Goal: Navigation & Orientation: Find specific page/section

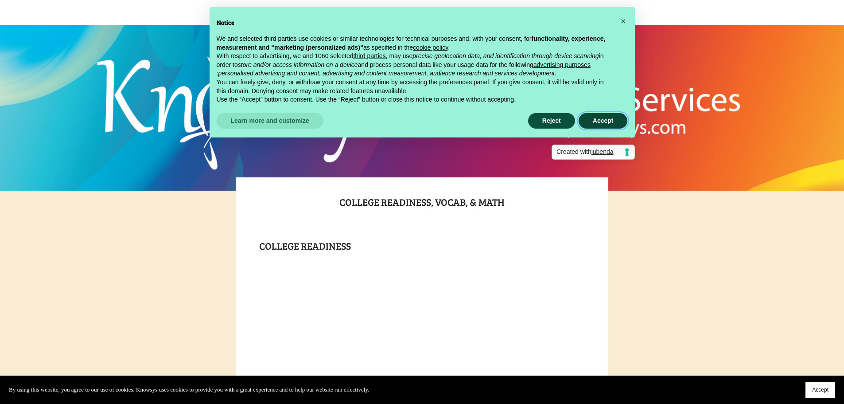
click at [598, 123] on button "Accept" at bounding box center [603, 121] width 49 height 16
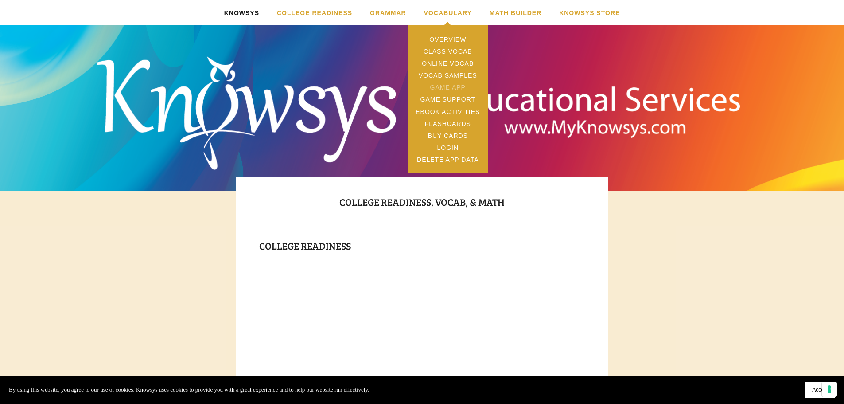
click at [449, 88] on link "Game App" at bounding box center [448, 88] width 80 height 12
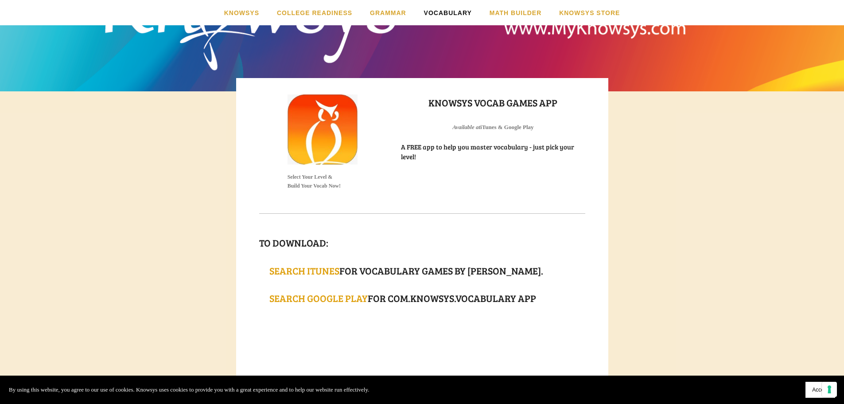
scroll to position [99, 0]
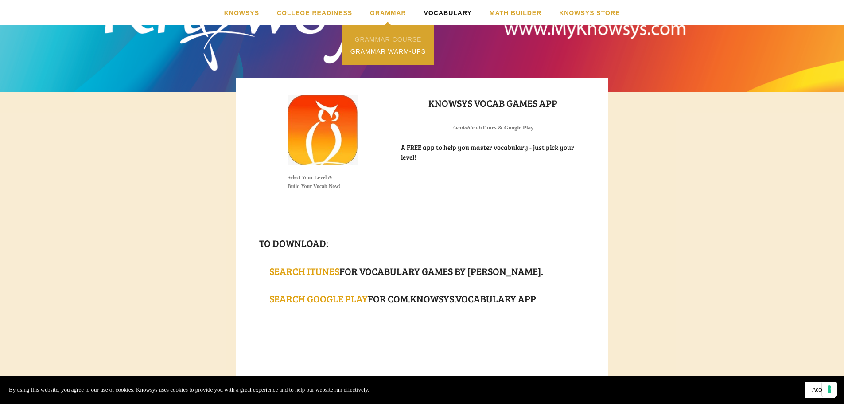
click at [393, 38] on link "Grammar Course" at bounding box center [387, 39] width 91 height 12
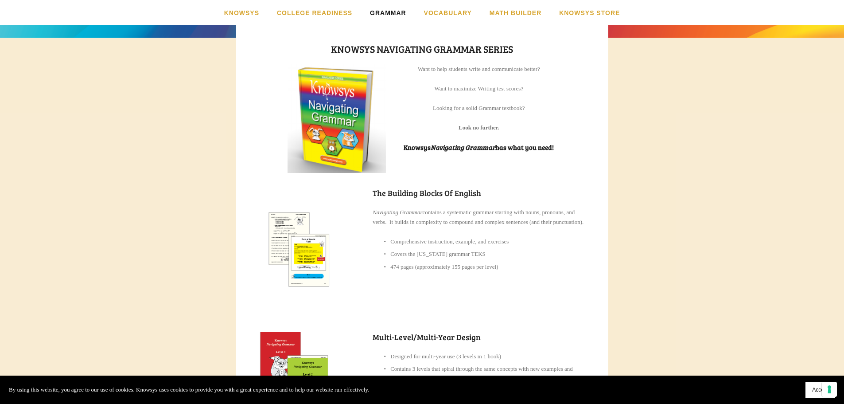
scroll to position [69, 0]
